Goal: Check status: Check status

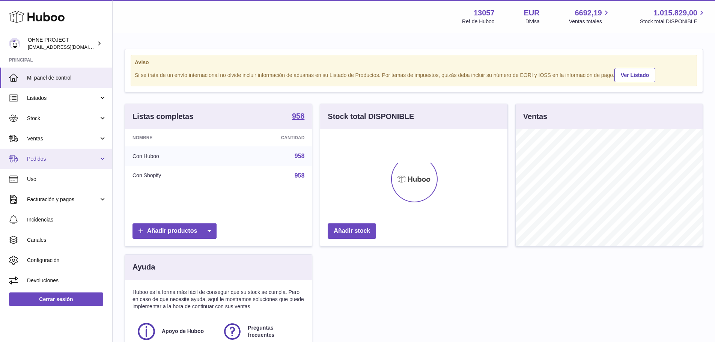
scroll to position [117, 187]
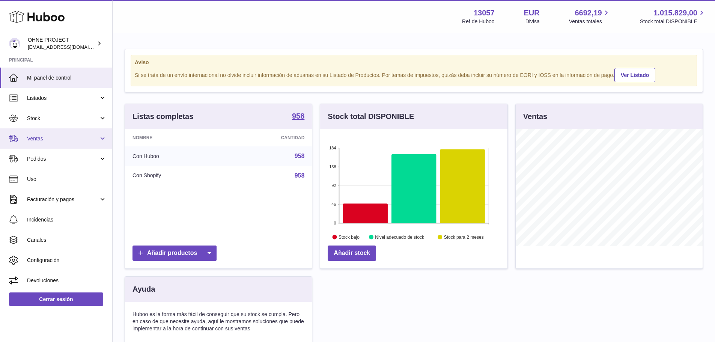
click at [41, 143] on link "Ventas" at bounding box center [56, 138] width 112 height 20
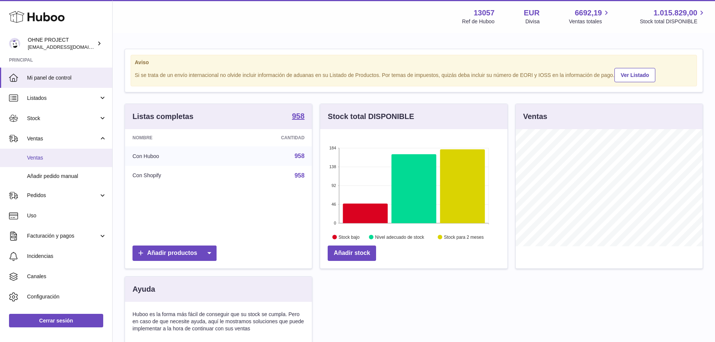
click at [42, 154] on span "Ventas" at bounding box center [67, 157] width 80 height 7
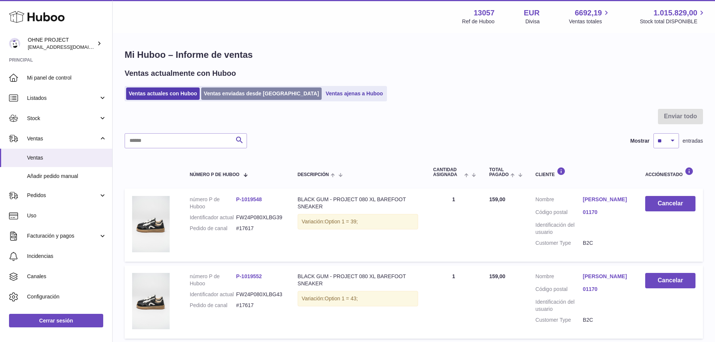
click at [227, 94] on link "Ventas enviadas desde [GEOGRAPHIC_DATA]" at bounding box center [261, 93] width 120 height 12
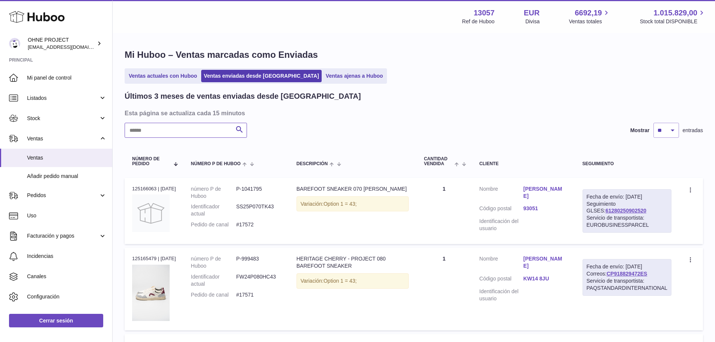
click at [187, 129] on input "text" at bounding box center [186, 130] width 122 height 15
paste input "**********"
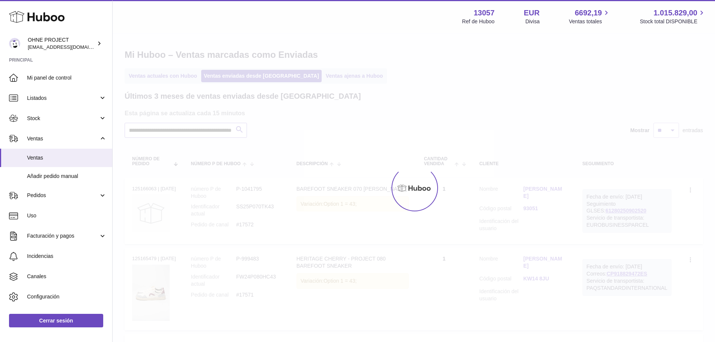
type input "**********"
click at [42, 153] on link "Ventas" at bounding box center [56, 158] width 112 height 18
click at [40, 138] on span "Ventas" at bounding box center [63, 138] width 72 height 7
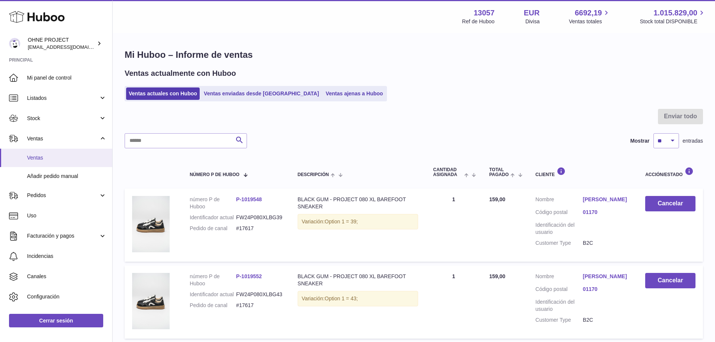
click at [39, 162] on link "Ventas" at bounding box center [56, 158] width 112 height 18
click at [235, 94] on link "Ventas enviadas desde [GEOGRAPHIC_DATA]" at bounding box center [261, 93] width 120 height 12
click at [219, 91] on link "Ventas enviadas desde [GEOGRAPHIC_DATA]" at bounding box center [261, 93] width 120 height 12
click at [151, 141] on input "text" at bounding box center [186, 140] width 122 height 15
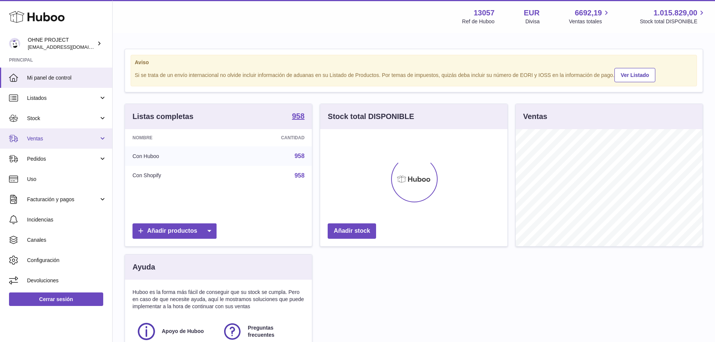
scroll to position [117, 187]
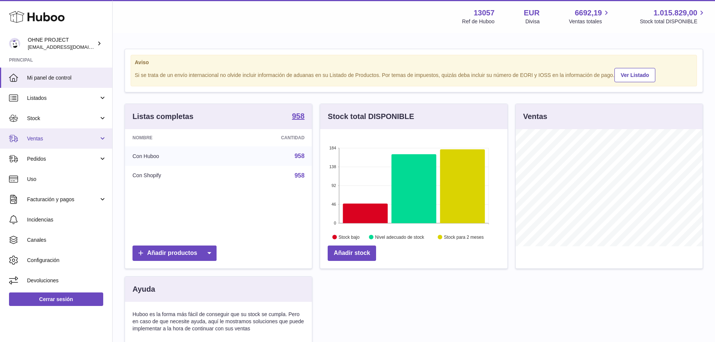
click at [47, 138] on span "Ventas" at bounding box center [63, 138] width 72 height 7
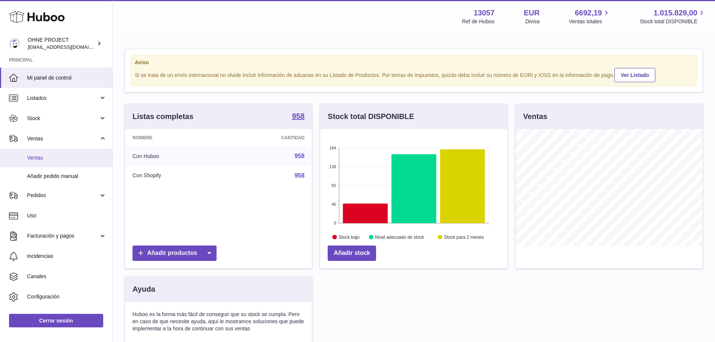
click at [45, 159] on span "Ventas" at bounding box center [67, 157] width 80 height 7
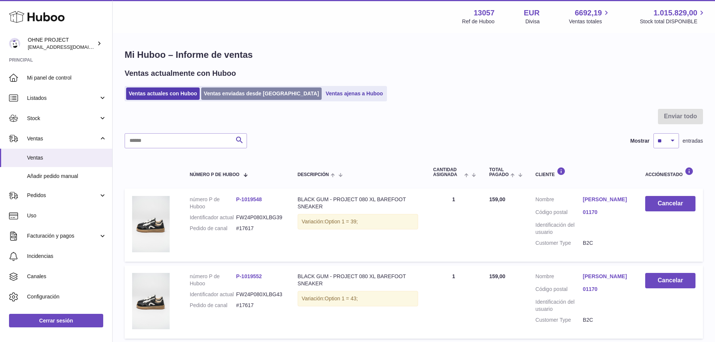
click at [234, 95] on link "Ventas enviadas desde Huboo" at bounding box center [261, 93] width 120 height 12
